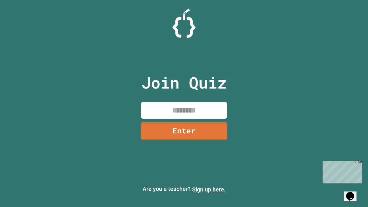
click at [209, 189] on link "Sign up here." at bounding box center [209, 189] width 34 height 7
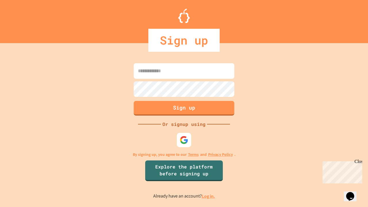
click at [209, 196] on link "Log in." at bounding box center [208, 196] width 13 height 6
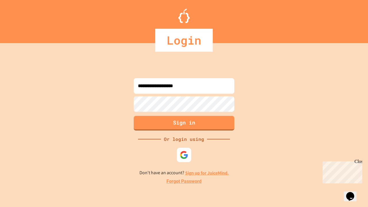
type input "**********"
